Goal: Task Accomplishment & Management: Manage account settings

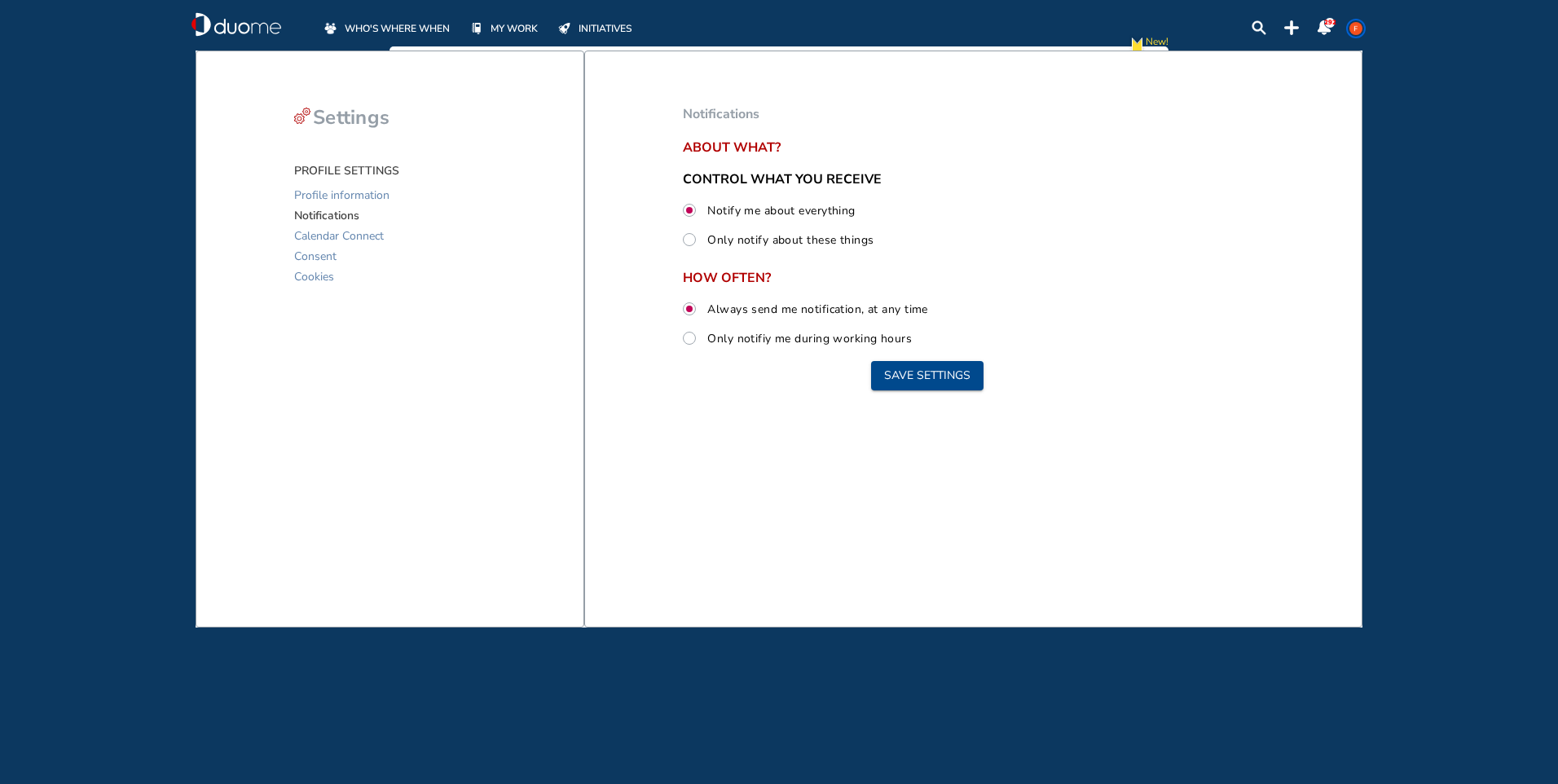
click at [321, 216] on span "Notifications" at bounding box center [327, 215] width 65 height 20
click at [323, 214] on span "Notifications" at bounding box center [327, 215] width 65 height 20
click at [322, 214] on span "Notifications" at bounding box center [327, 215] width 65 height 20
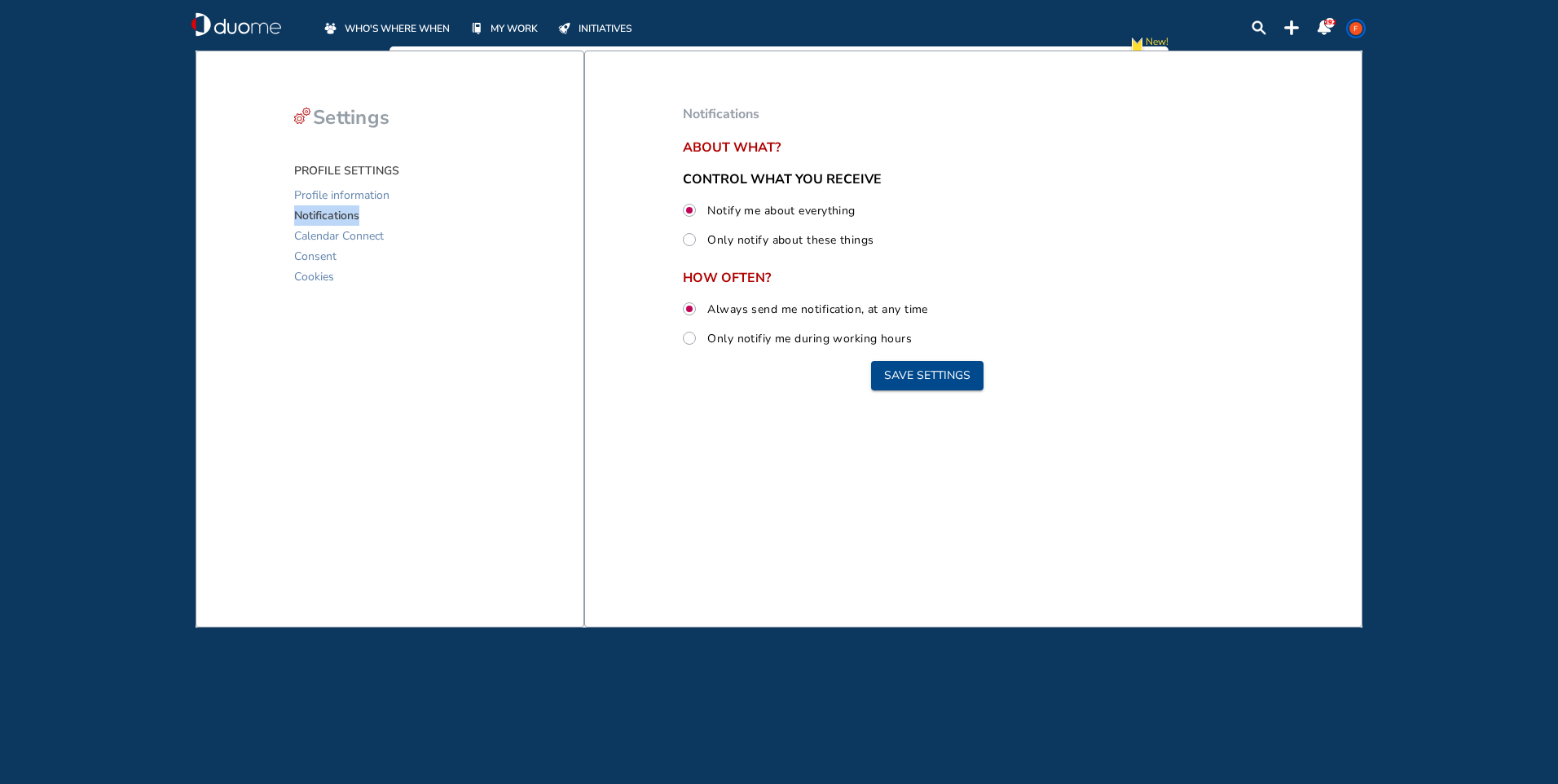
click at [417, 27] on span "WHO'S WHERE WHEN" at bounding box center [396, 29] width 105 height 17
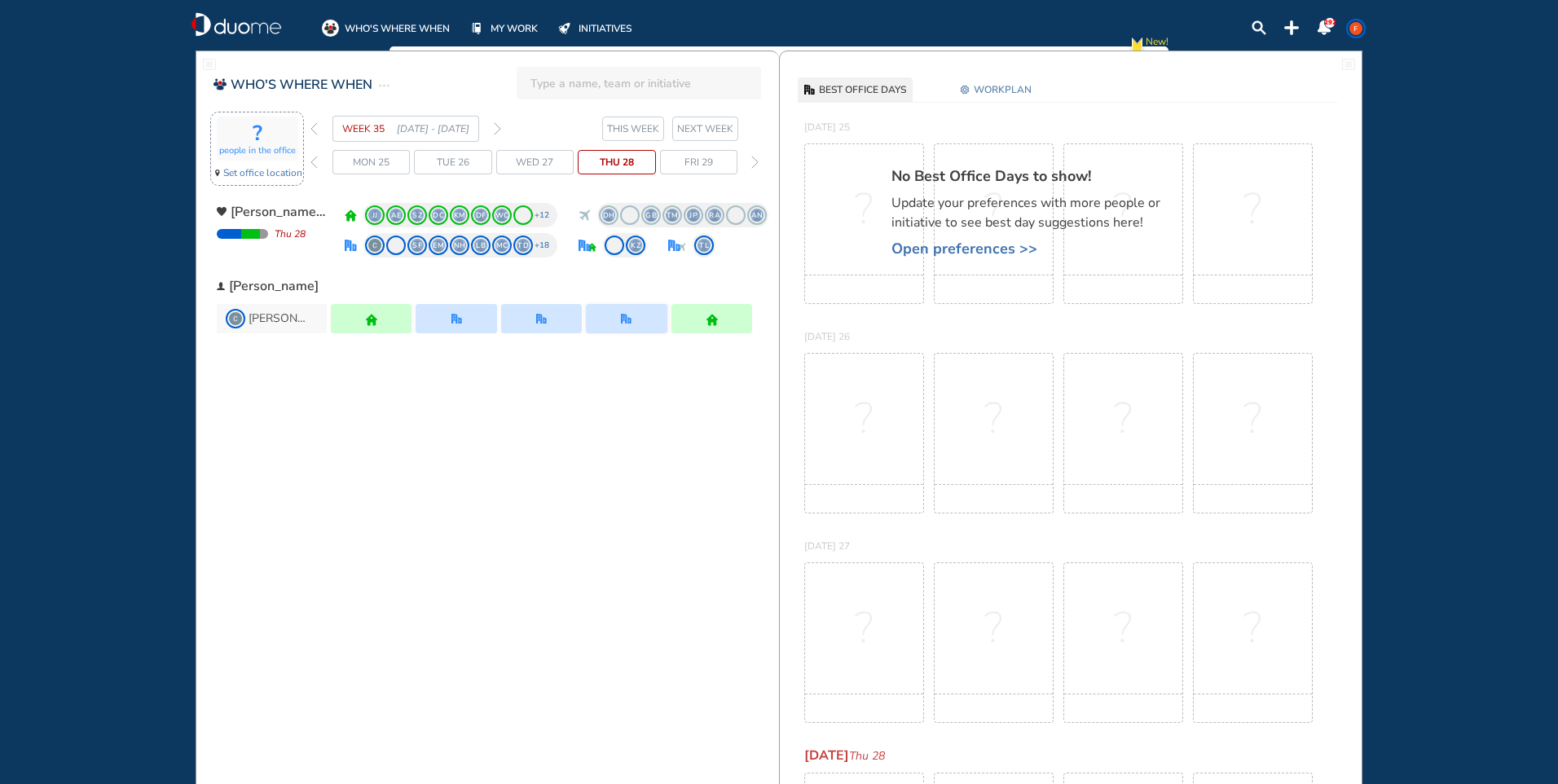
click at [272, 177] on span "Set office location" at bounding box center [263, 173] width 79 height 17
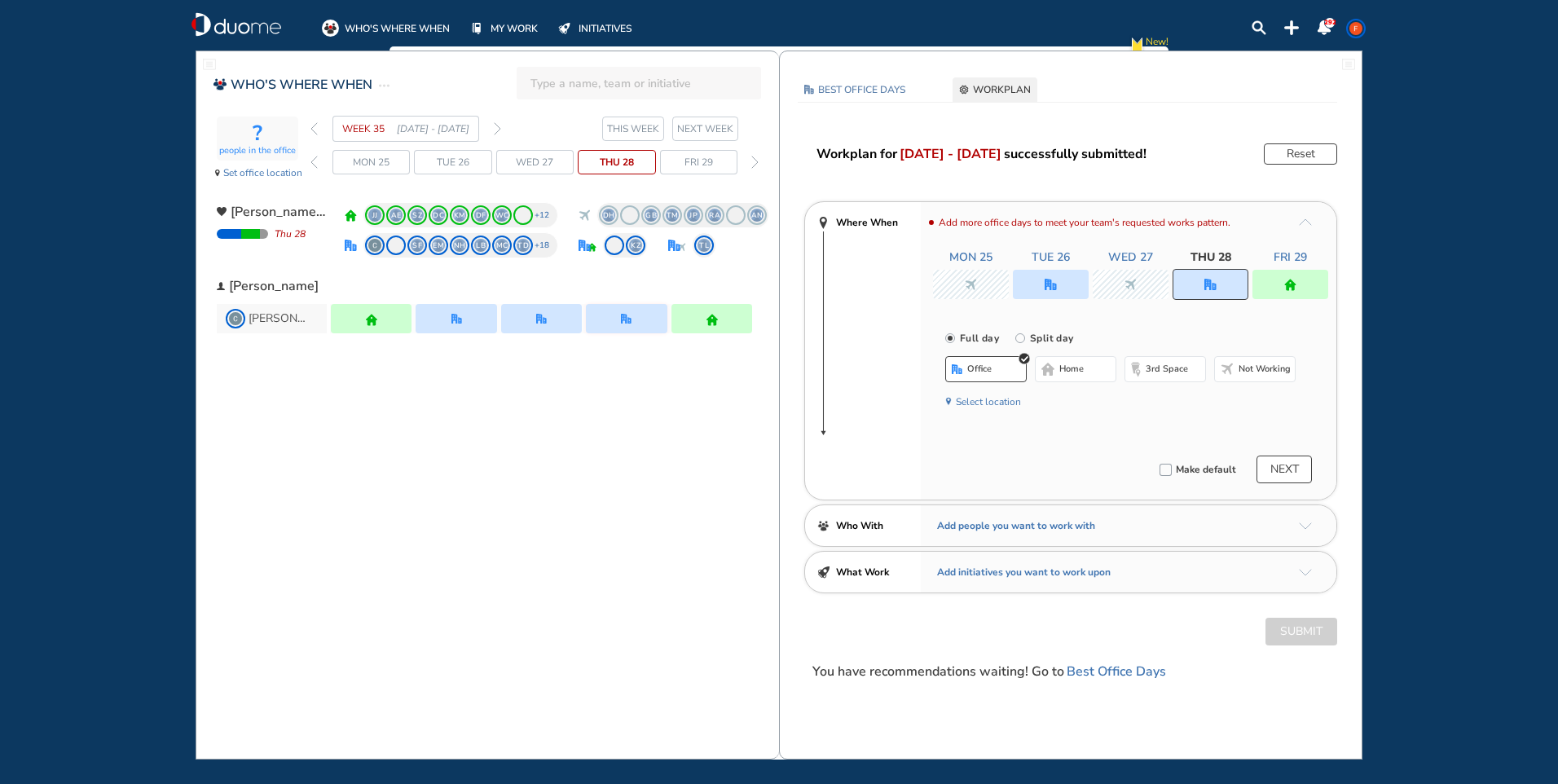
click at [702, 132] on span "NEXT WEEK" at bounding box center [705, 129] width 57 height 17
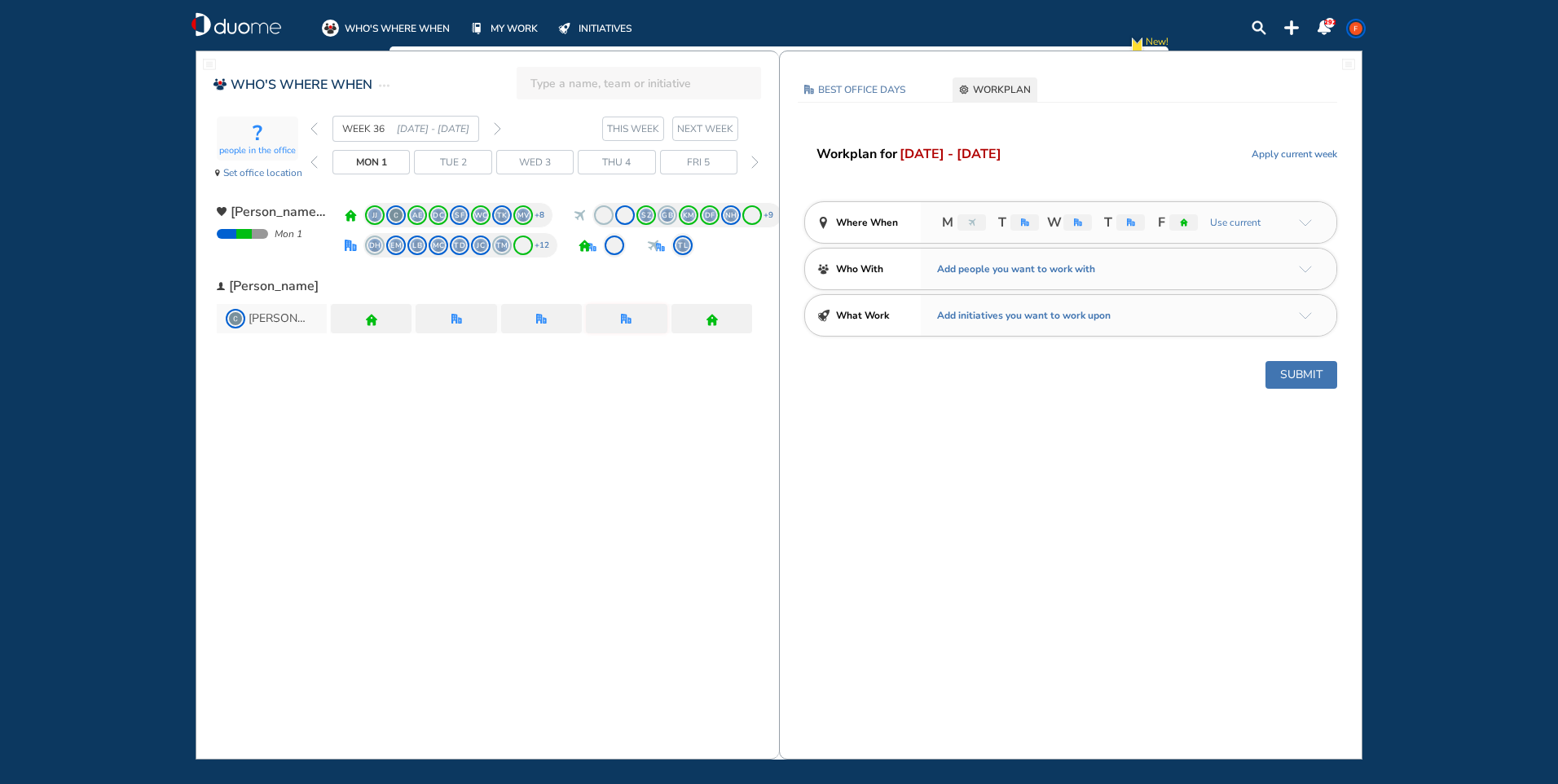
drag, startPoint x: 971, startPoint y: 229, endPoint x: 968, endPoint y: 238, distance: 9.5
click at [968, 238] on div "M T W T F Use current" at bounding box center [1128, 223] width 416 height 41
click at [972, 223] on img "nonworking" at bounding box center [972, 222] width 8 height 8
click at [1286, 369] on button "Submit" at bounding box center [1301, 375] width 71 height 28
click at [1299, 158] on div "Edit again" at bounding box center [1300, 154] width 73 height 21
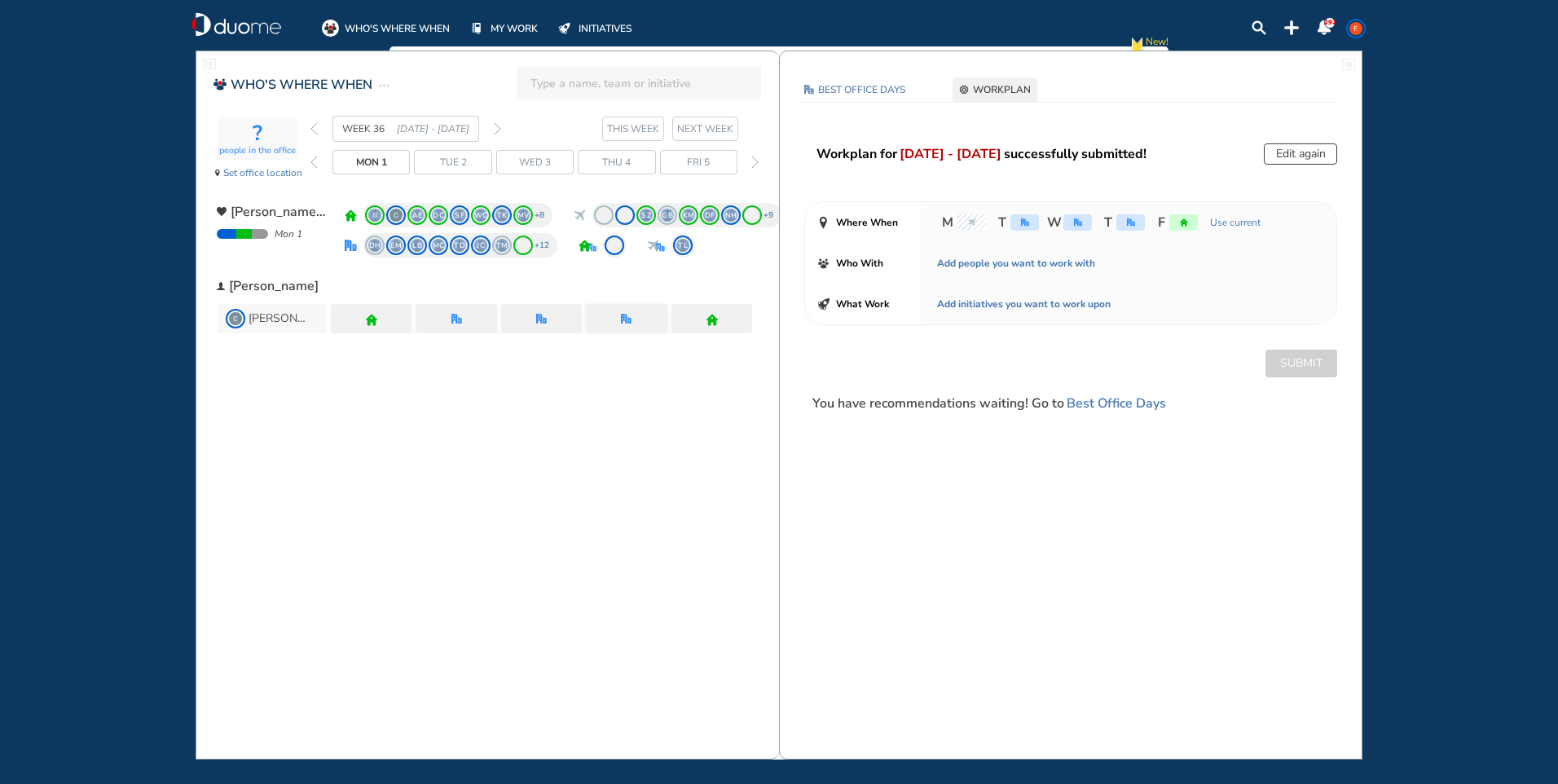
click at [1172, 227] on div "home" at bounding box center [1183, 223] width 29 height 17
click at [1171, 235] on div "M T W T F Use current" at bounding box center [1128, 223] width 416 height 41
click at [1295, 359] on div "Submit" at bounding box center [1070, 364] width 582 height 28
click at [273, 174] on span "Set office location" at bounding box center [263, 173] width 79 height 17
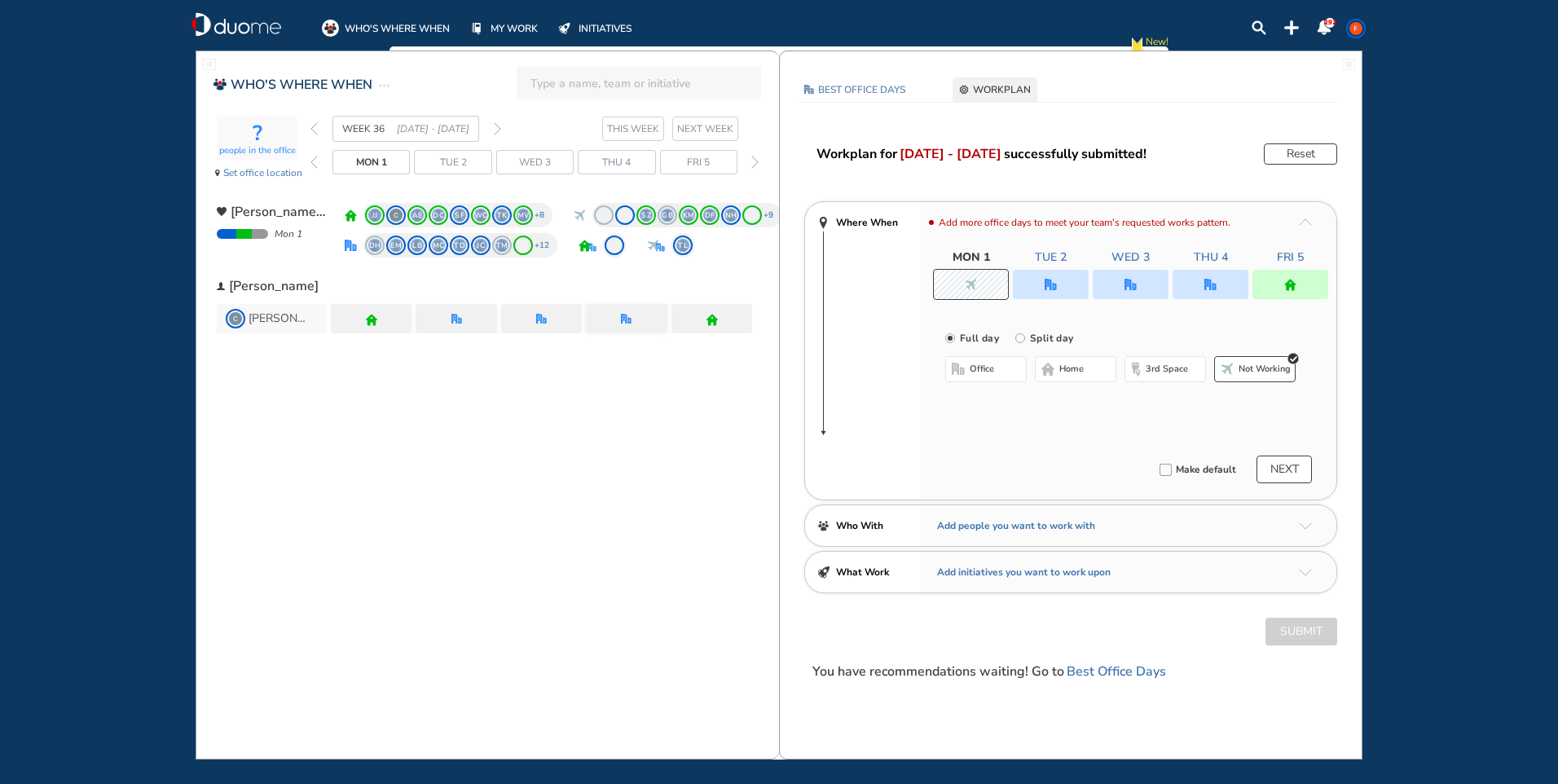
click at [1296, 633] on div "Submit" at bounding box center [1070, 632] width 582 height 28
drag, startPoint x: 700, startPoint y: 127, endPoint x: 698, endPoint y: 144, distance: 17.1
click at [698, 144] on div "WEEK 36 1 - 7 Sep' 25 THIS WEEK NEXT WEEK Mon 1 Tue 2 Wed 3 Thu 4 Fri 5" at bounding box center [545, 153] width 469 height 74
click at [1331, 630] on div "Submit" at bounding box center [1070, 632] width 582 height 28
click at [1346, 55] on div at bounding box center [1070, 64] width 582 height 26
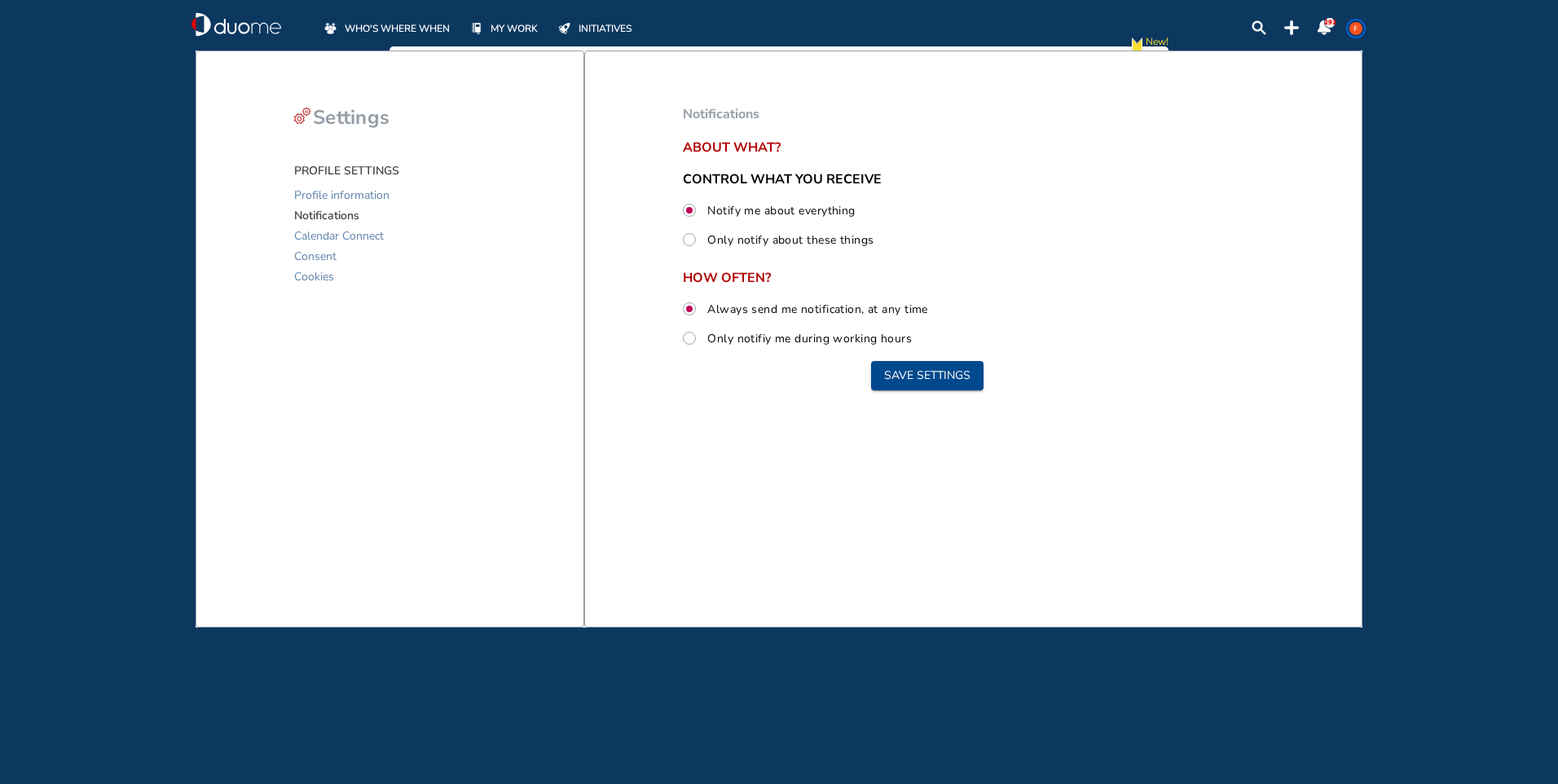
click at [330, 215] on span "Notifications" at bounding box center [327, 215] width 65 height 20
click at [898, 374] on button "Save settings" at bounding box center [927, 376] width 112 height 30
click at [396, 22] on span "WHO'S WHERE WHEN" at bounding box center [396, 29] width 105 height 17
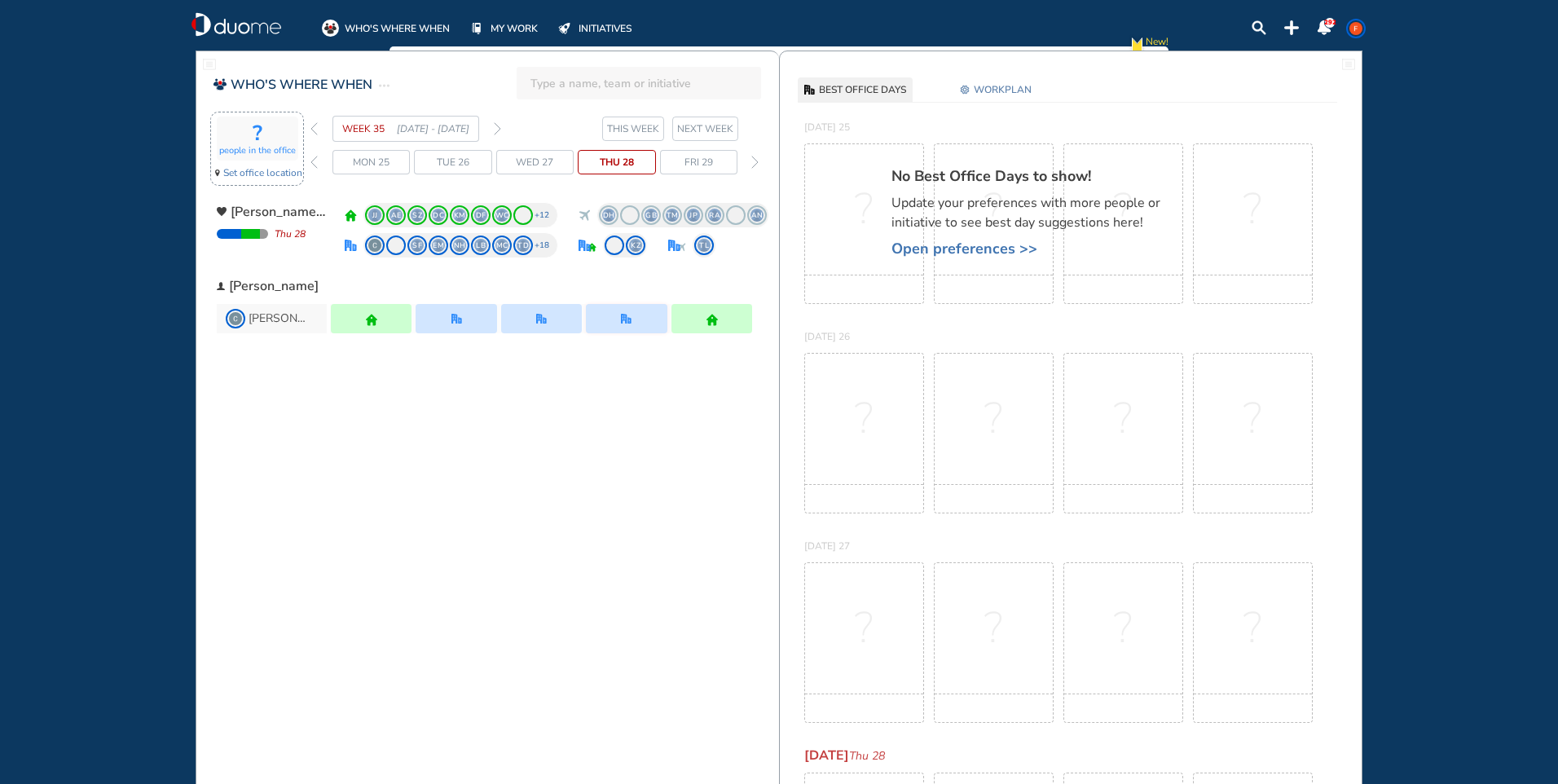
click at [285, 172] on span "Set office location" at bounding box center [263, 173] width 79 height 17
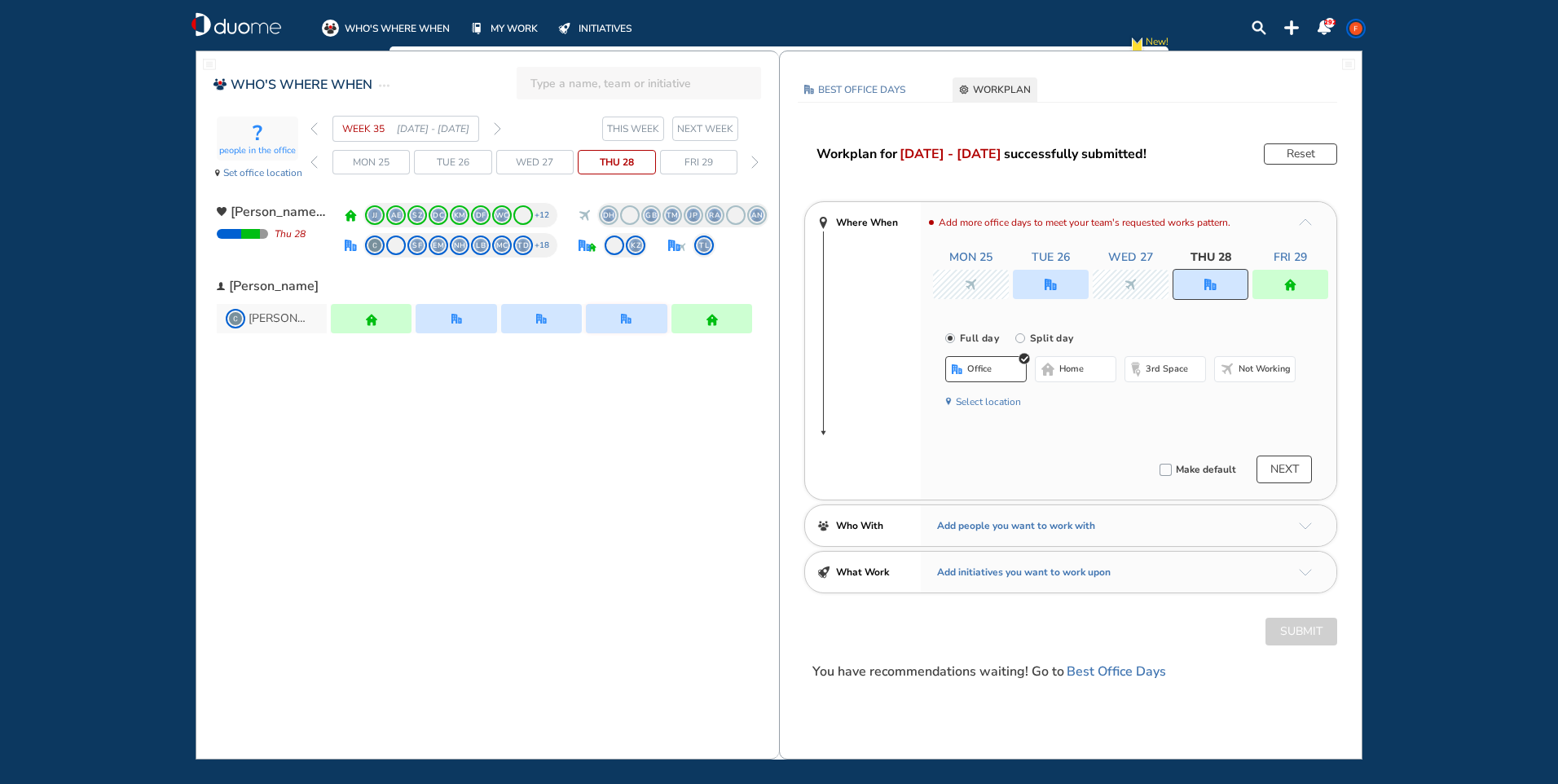
click at [675, 131] on button "NEXT WEEK" at bounding box center [704, 129] width 66 height 24
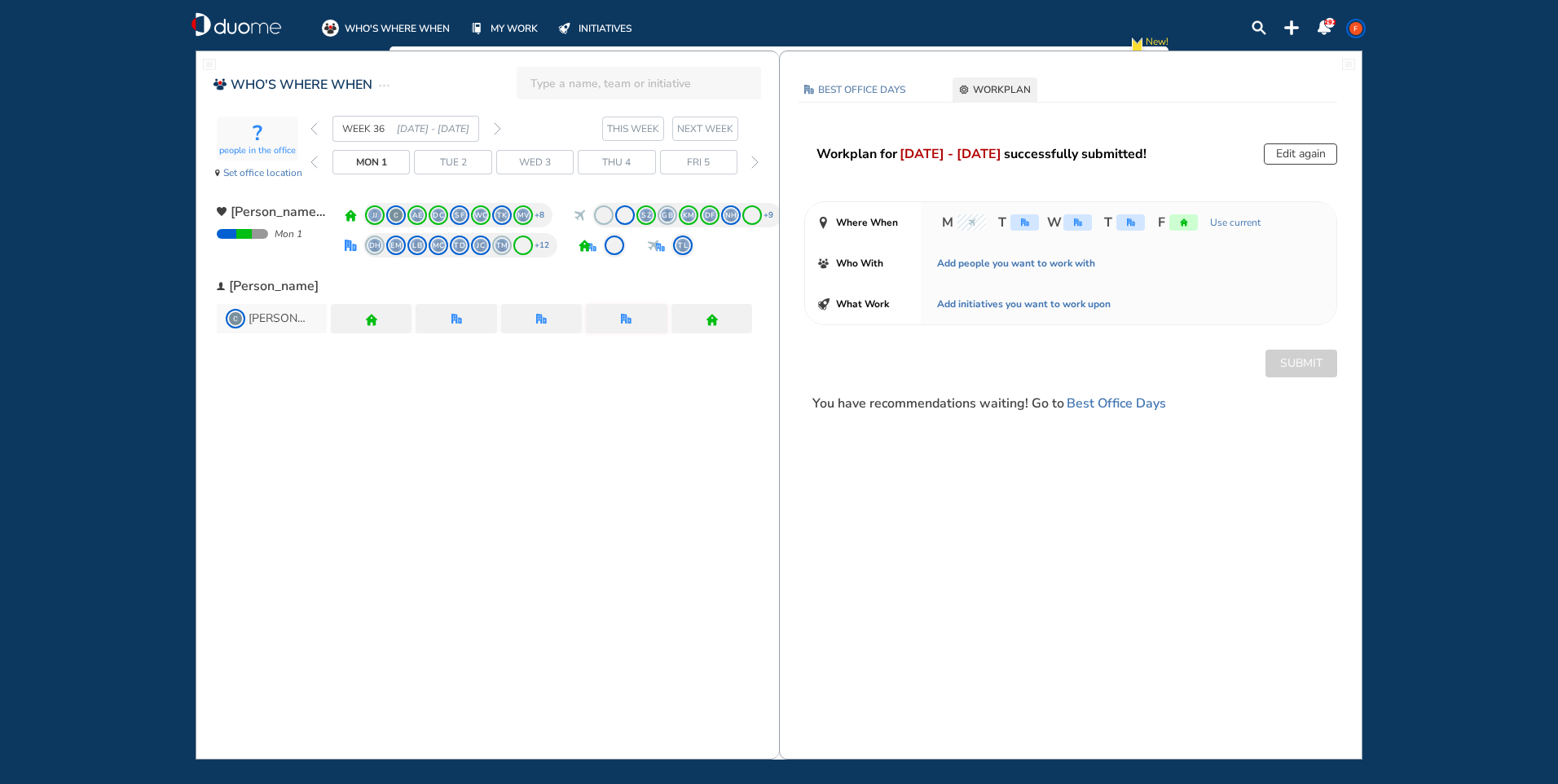
click at [1246, 230] on div "M T W T F Use current" at bounding box center [1101, 222] width 328 height 19
click at [1239, 223] on span "Use current" at bounding box center [1232, 223] width 55 height 17
click at [1334, 361] on button "Submit" at bounding box center [1301, 364] width 71 height 28
click at [1307, 368] on div "Submit" at bounding box center [1070, 364] width 582 height 28
click at [730, 131] on span "NEXT WEEK" at bounding box center [705, 129] width 57 height 17
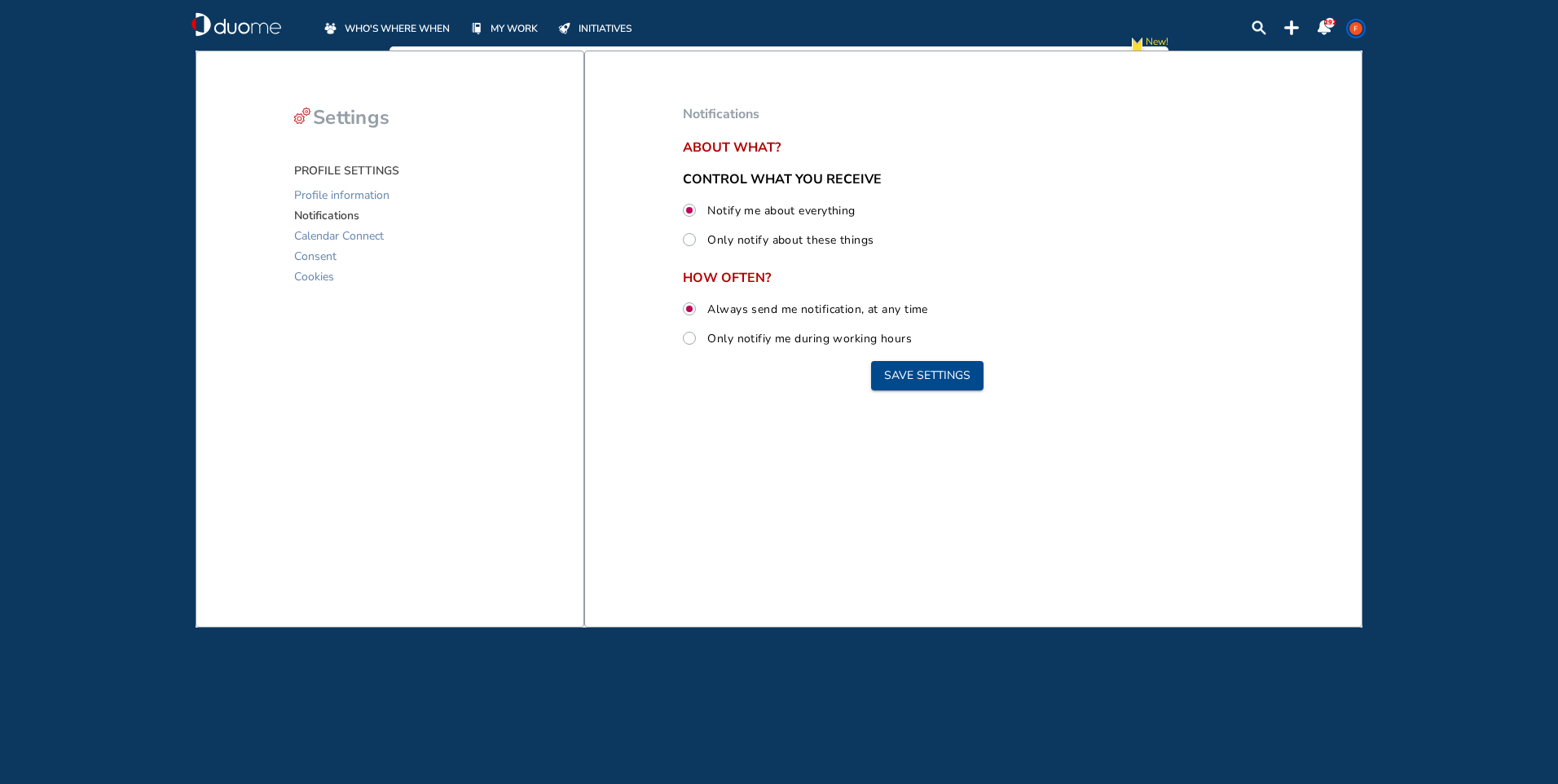
click at [418, 23] on span "WHO'S WHERE WHEN" at bounding box center [396, 29] width 105 height 17
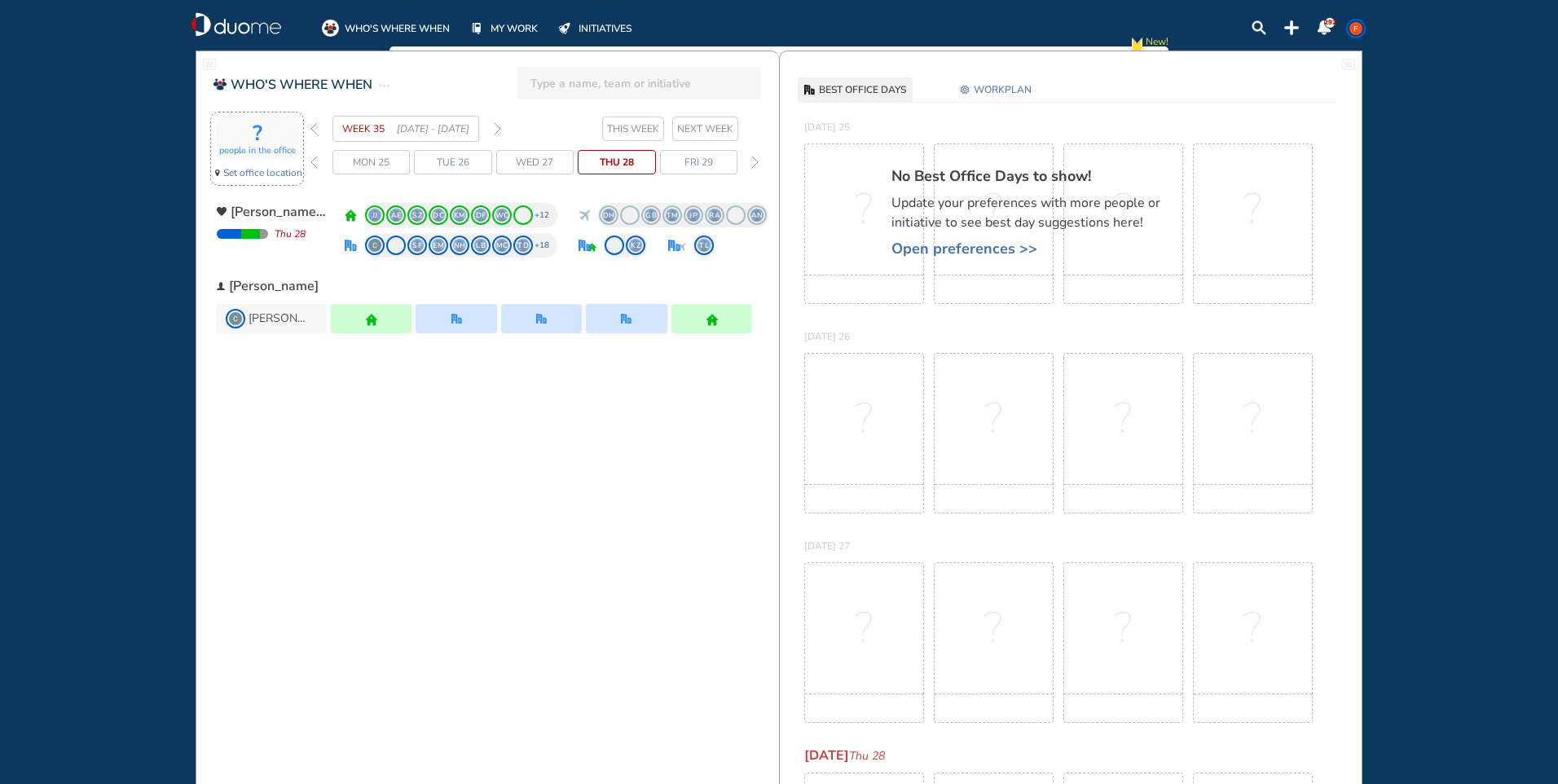
click at [284, 168] on span "Set office location" at bounding box center [263, 173] width 79 height 17
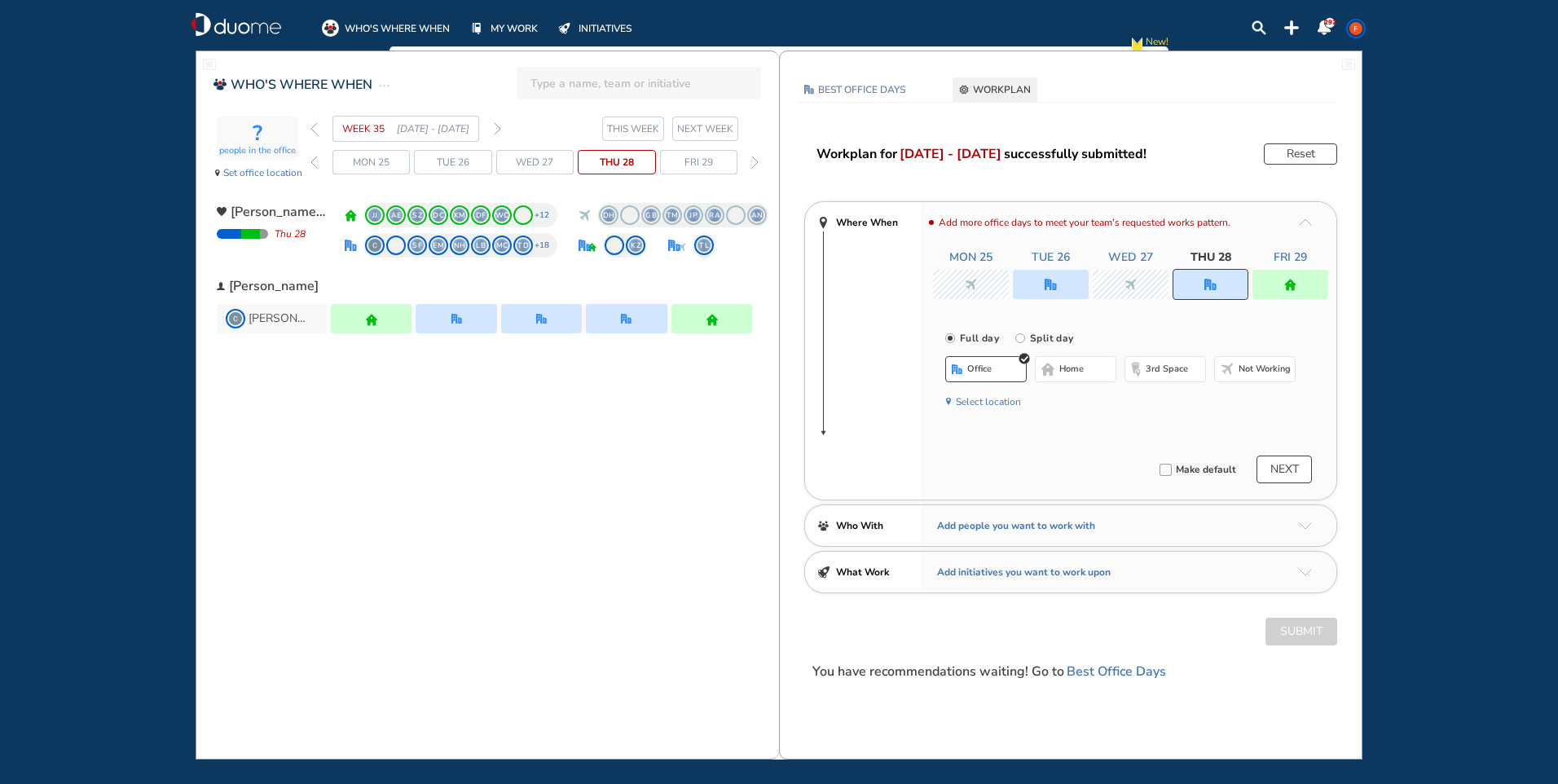
click at [711, 127] on span "NEXT WEEK" at bounding box center [705, 129] width 57 height 17
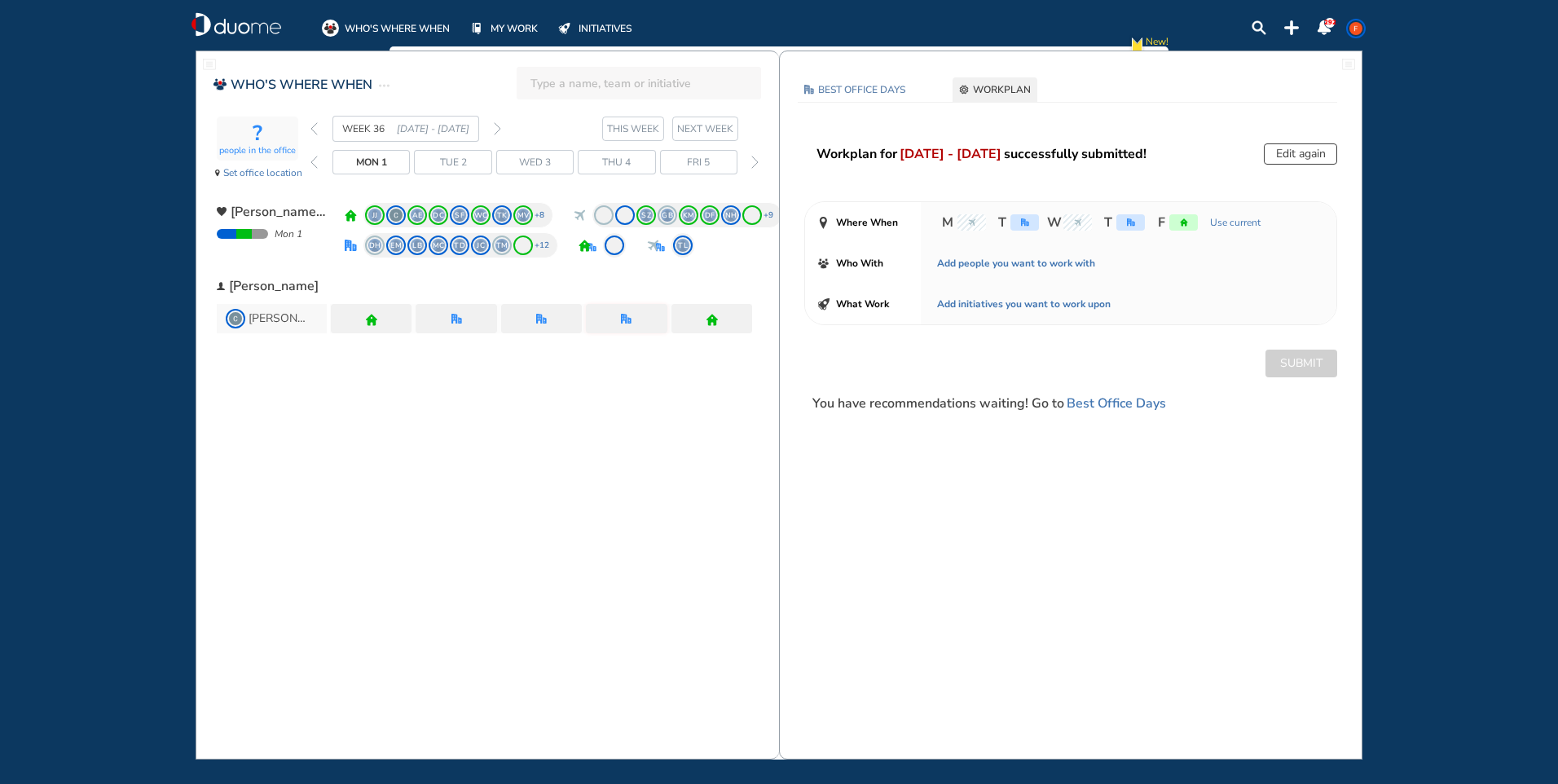
click at [1280, 153] on button "Edit again" at bounding box center [1300, 154] width 73 height 21
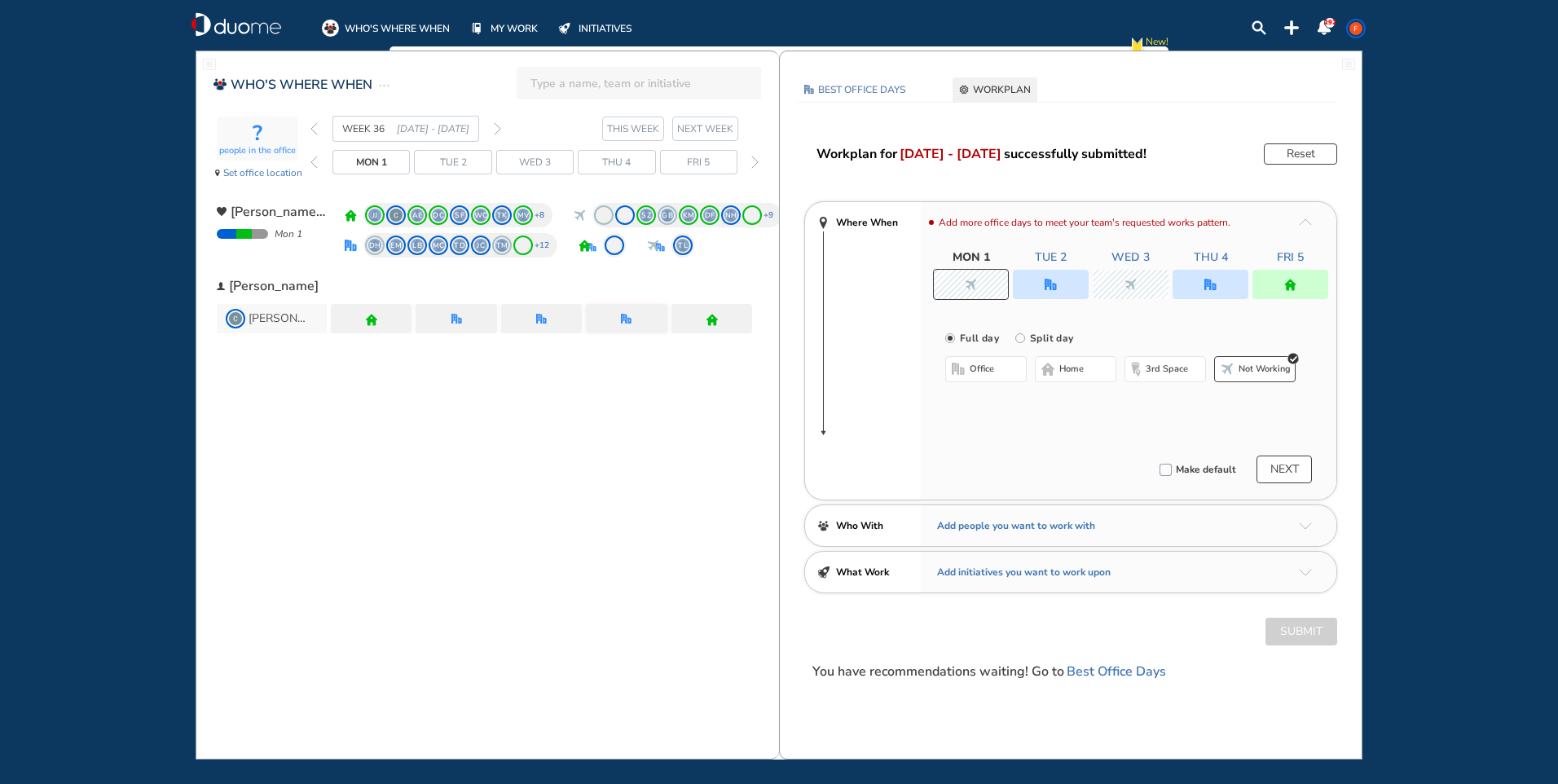
click at [1146, 291] on div at bounding box center [1130, 285] width 76 height 30
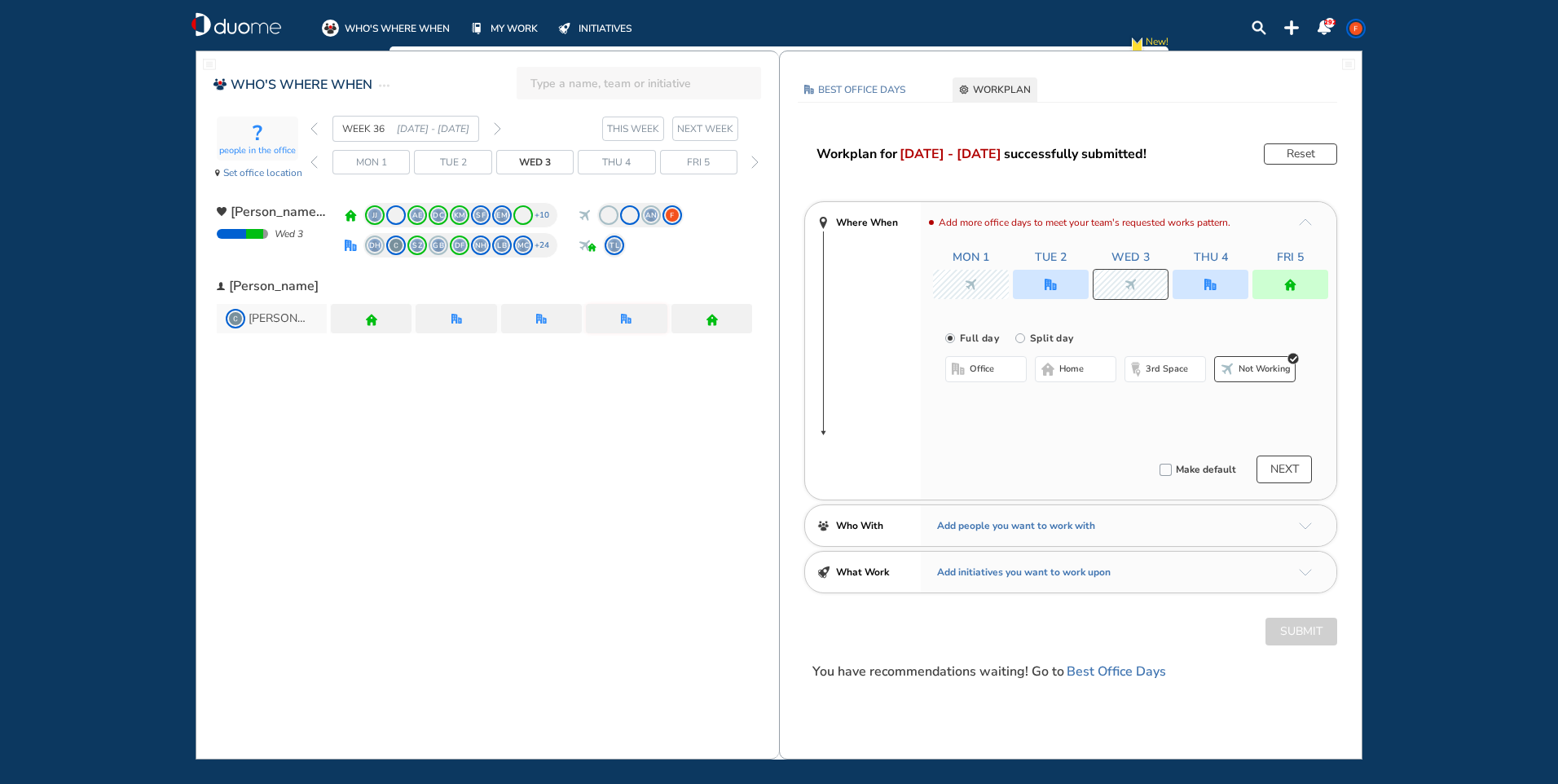
click at [998, 366] on button "office" at bounding box center [986, 369] width 82 height 26
click at [1269, 476] on button "NEXT" at bounding box center [1284, 469] width 56 height 28
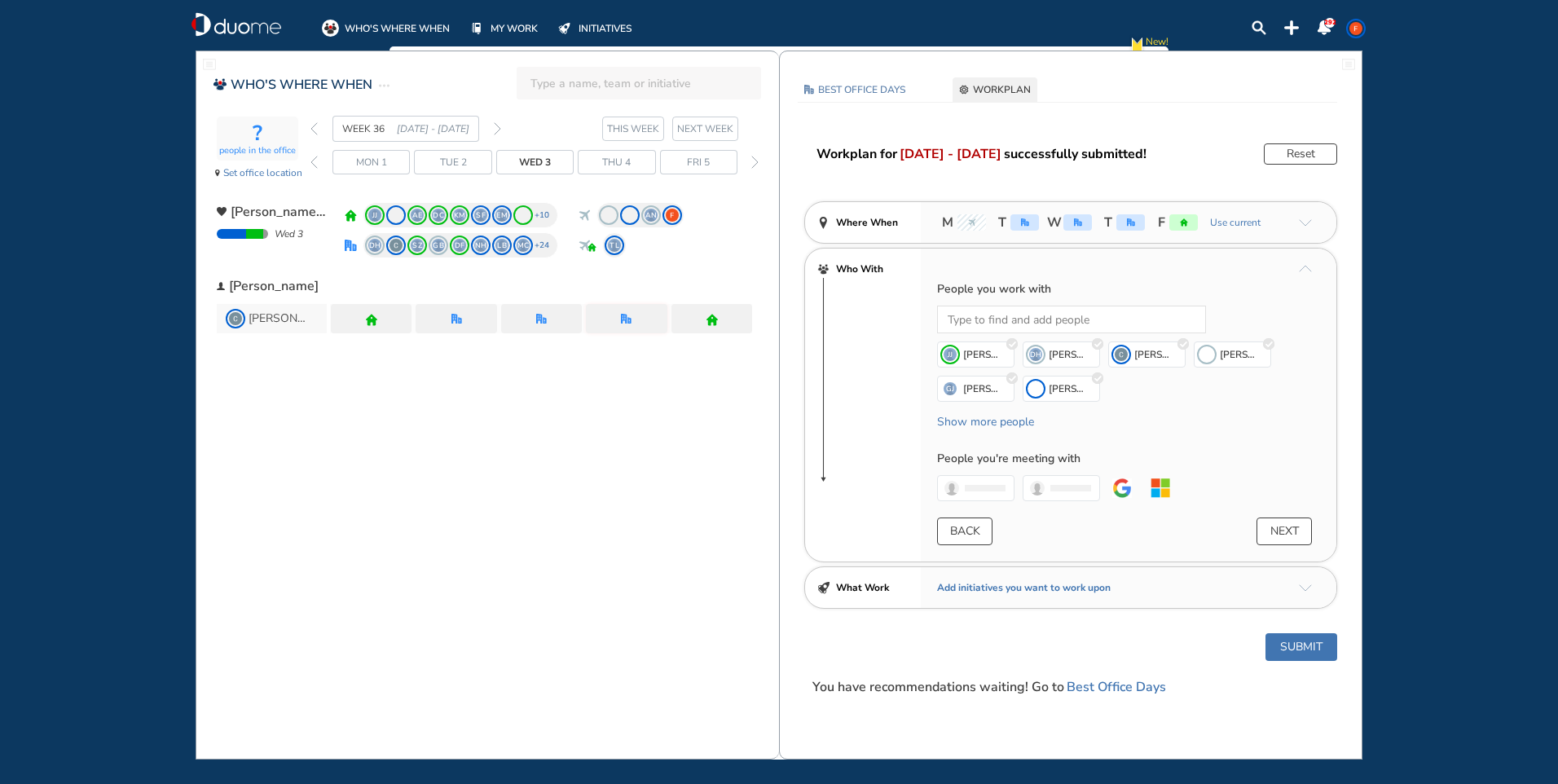
click at [1281, 531] on button "NEXT" at bounding box center [1284, 532] width 56 height 28
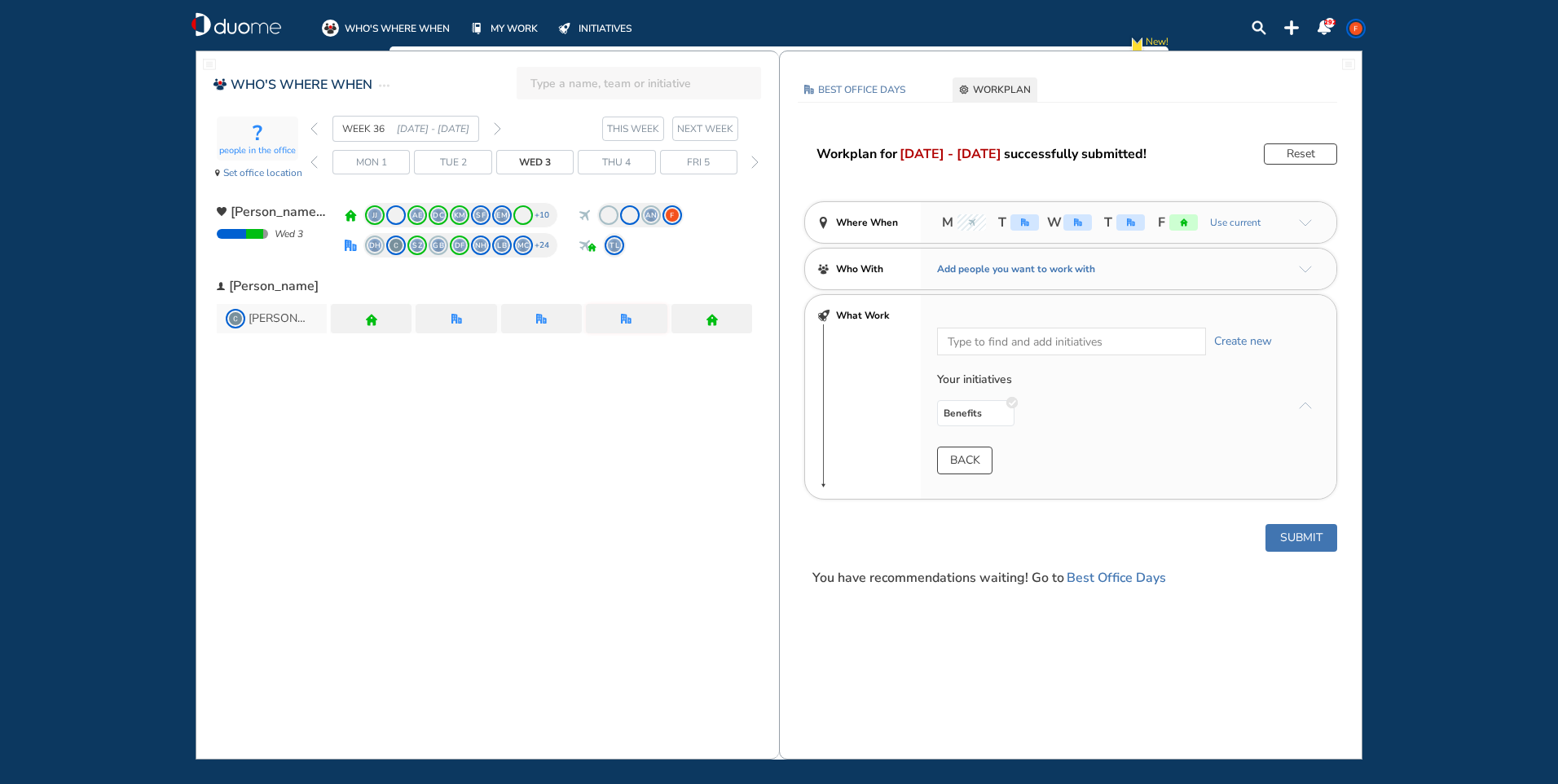
drag, startPoint x: 1279, startPoint y: 528, endPoint x: 1273, endPoint y: 538, distance: 11.7
click at [1273, 538] on button "Submit" at bounding box center [1301, 538] width 71 height 28
